Goal: Information Seeking & Learning: Learn about a topic

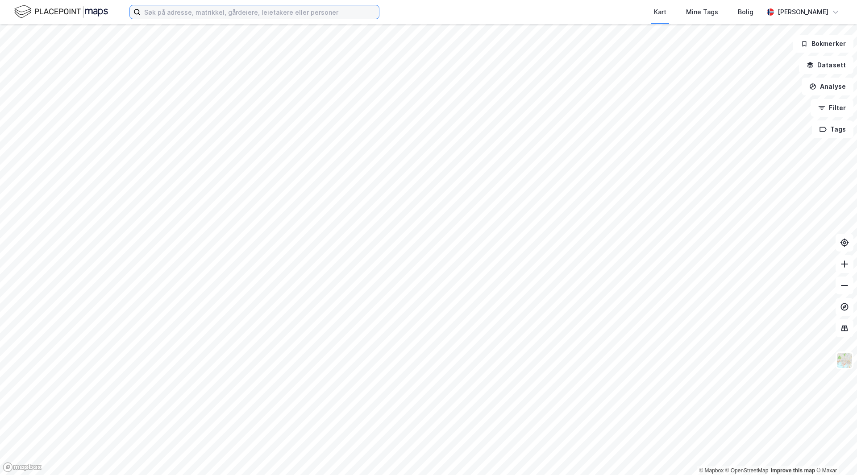
click at [215, 11] on input at bounding box center [260, 11] width 238 height 13
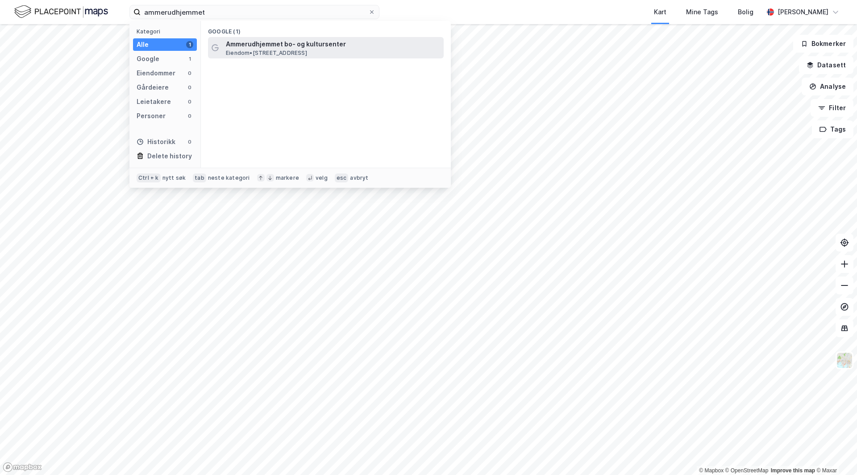
click at [280, 50] on span "Eiendom • [STREET_ADDRESS]" at bounding box center [266, 53] width 81 height 7
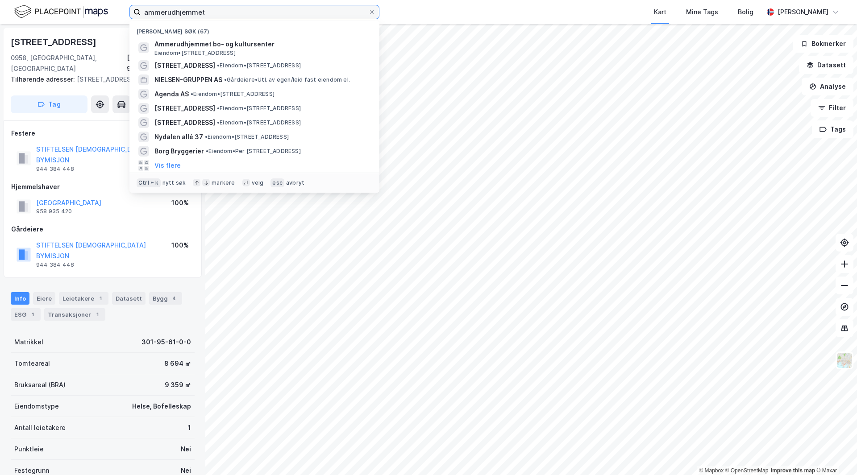
drag, startPoint x: 216, startPoint y: 14, endPoint x: 175, endPoint y: 18, distance: 41.2
click at [175, 18] on input "ammerudhjemmet" at bounding box center [255, 11] width 228 height 13
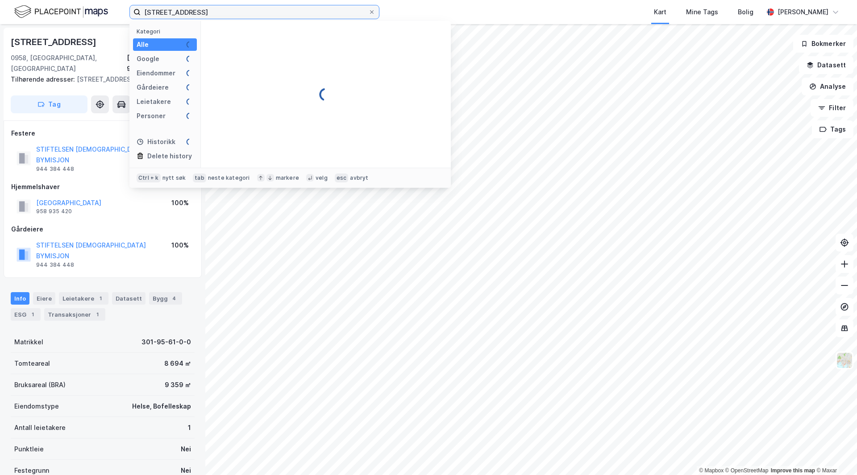
type input "[STREET_ADDRESS]"
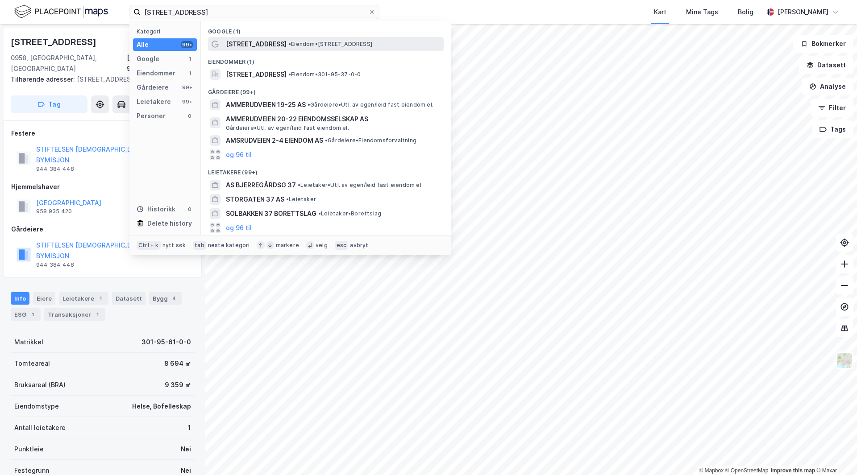
click at [256, 42] on span "[STREET_ADDRESS]" at bounding box center [256, 44] width 61 height 11
